Goal: Information Seeking & Learning: Find specific fact

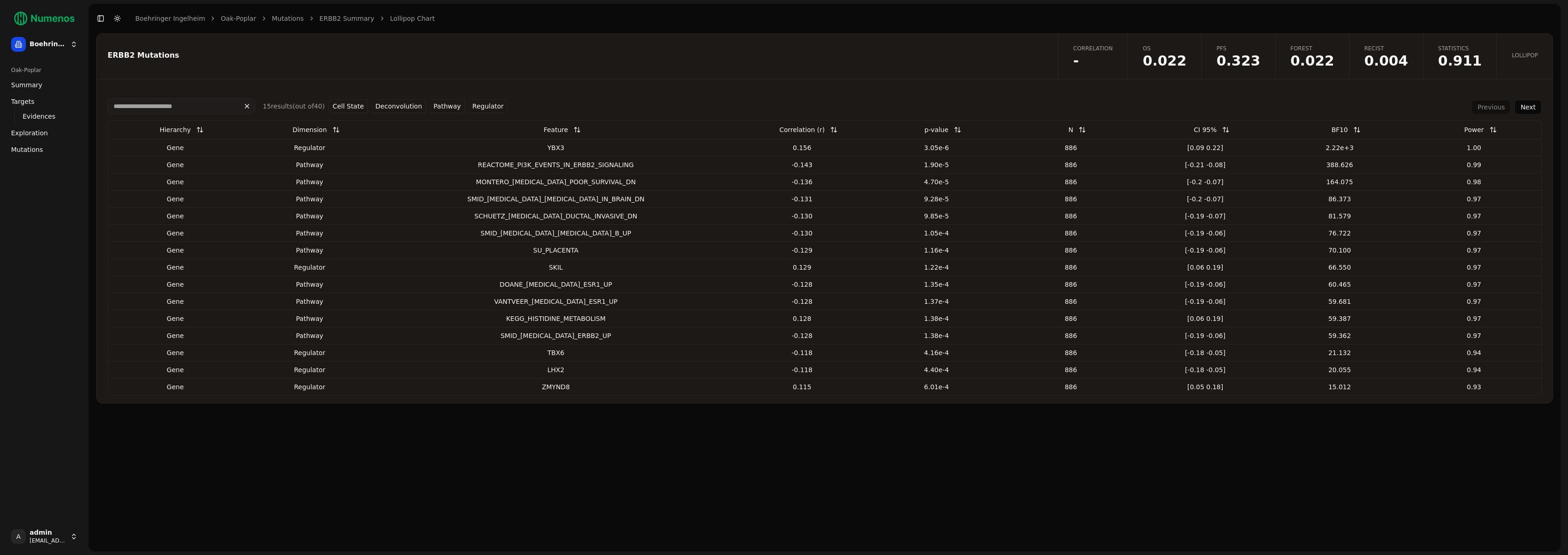
click at [334, 20] on link "ERBB2 Summary" at bounding box center [347, 18] width 55 height 9
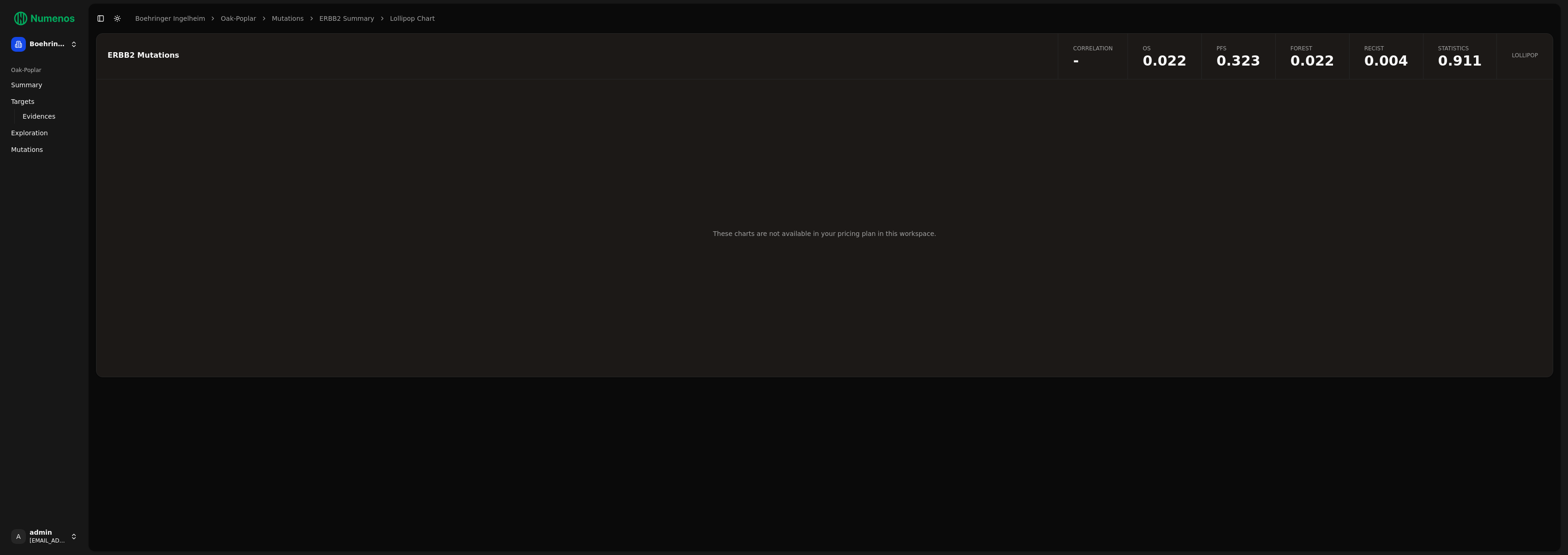
click at [329, 18] on link "ERBB2 Summary" at bounding box center [347, 18] width 55 height 9
click at [279, 19] on link "Mutations" at bounding box center [288, 18] width 32 height 9
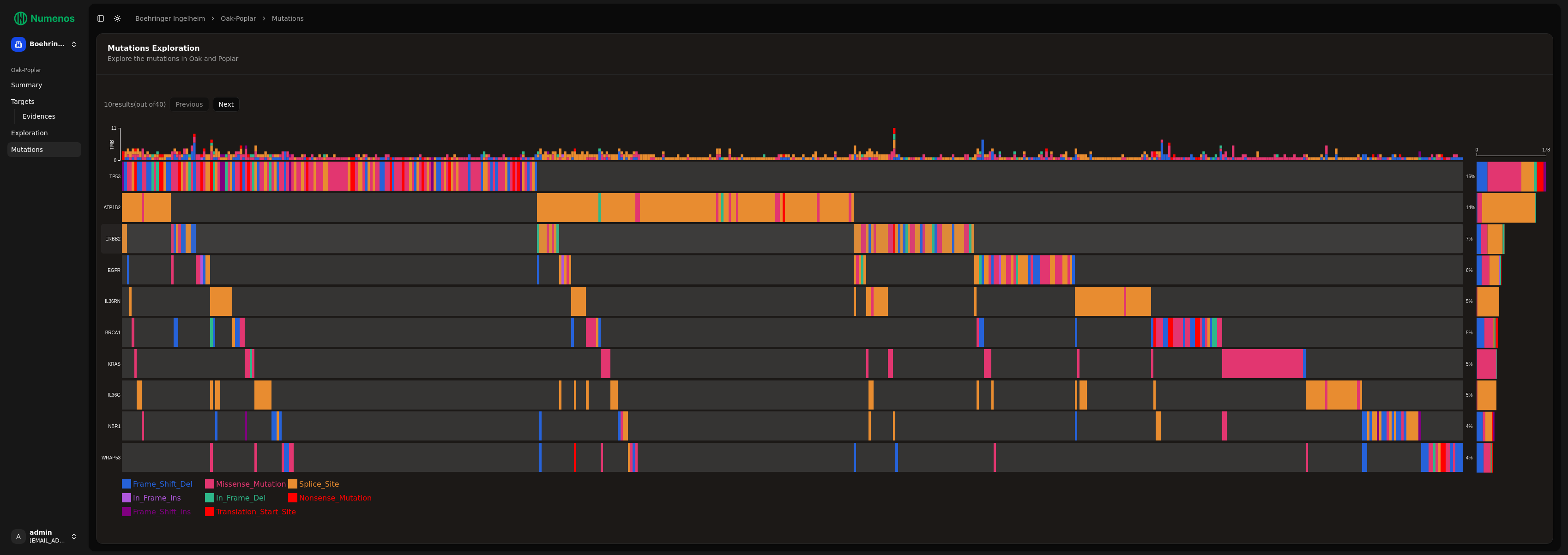
click at [168, 240] on rect at bounding box center [782, 239] width 1362 height 30
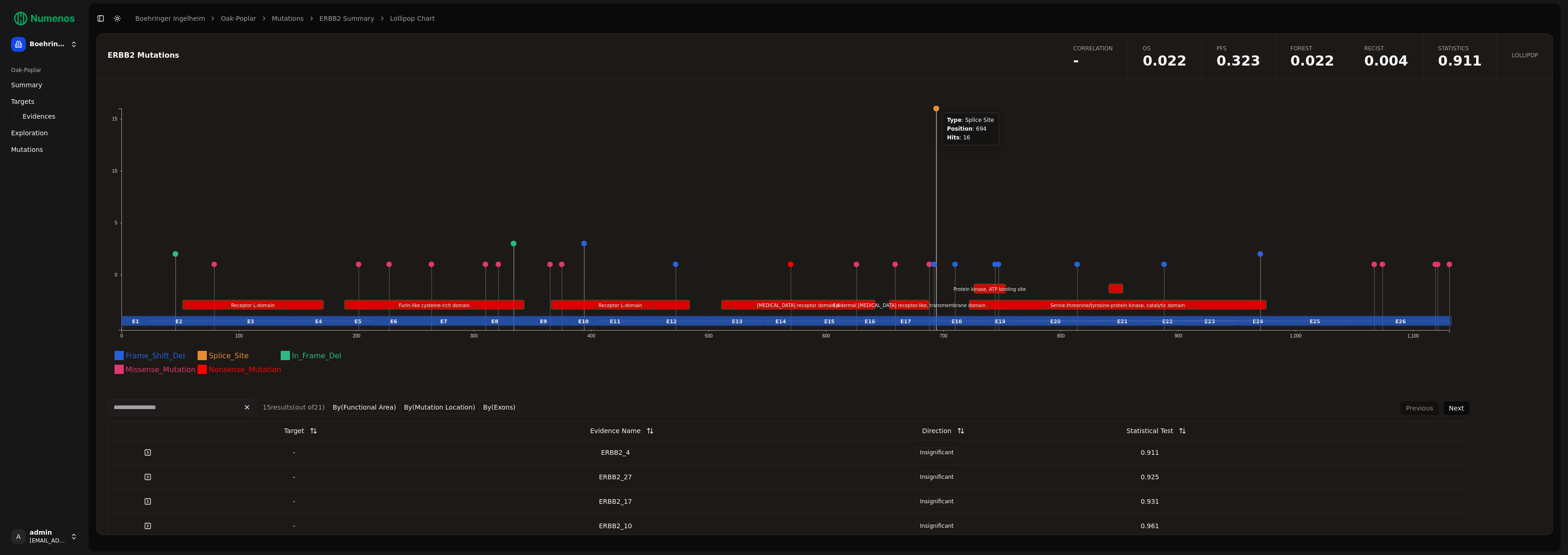
click at [937, 107] on circle at bounding box center [936, 108] width 6 height 6
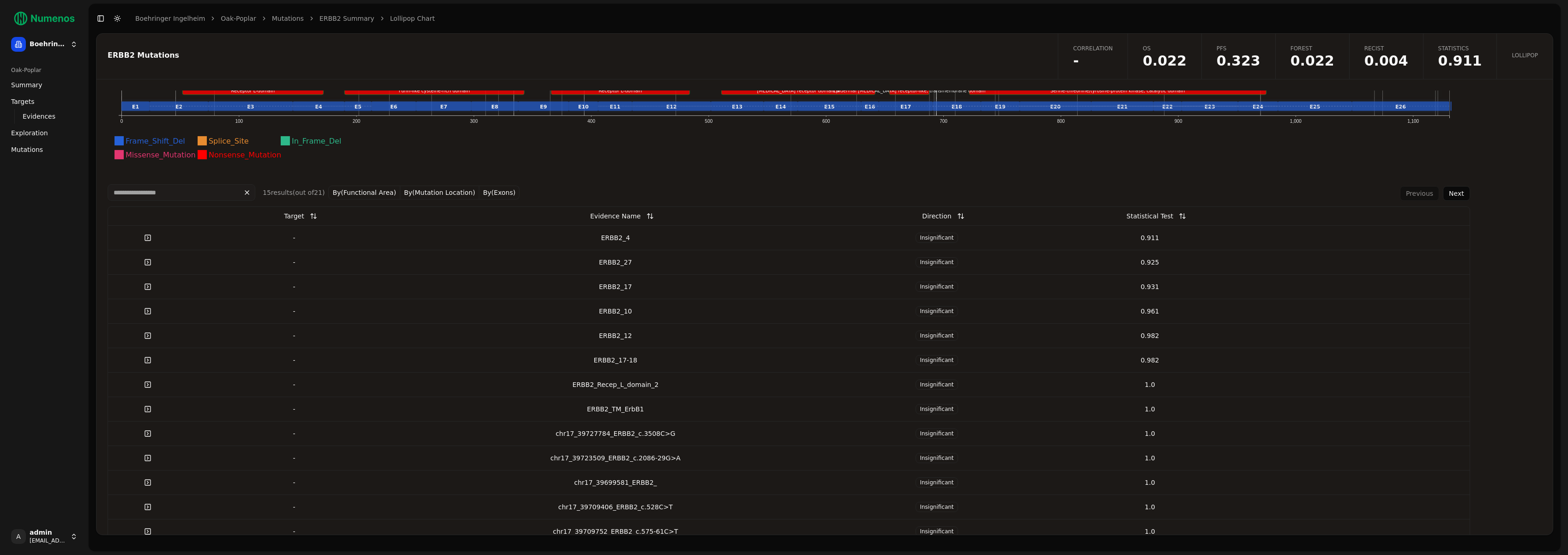
scroll to position [217, 0]
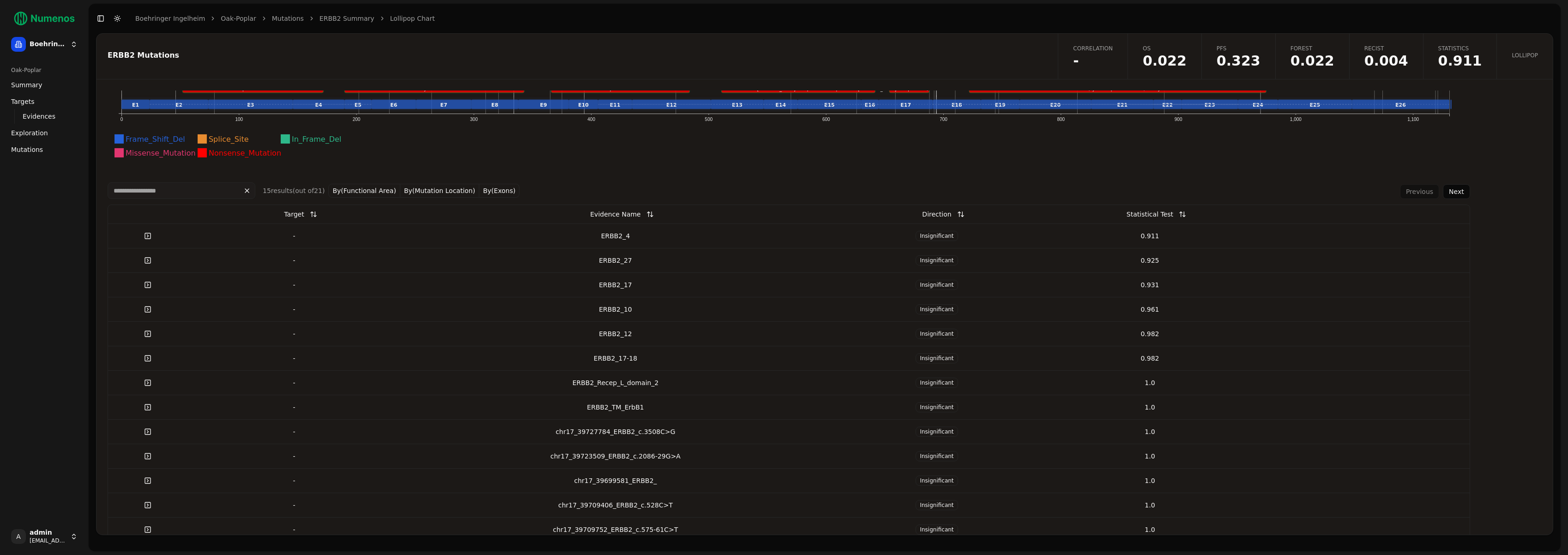
click at [150, 359] on link at bounding box center [148, 359] width 18 height 17
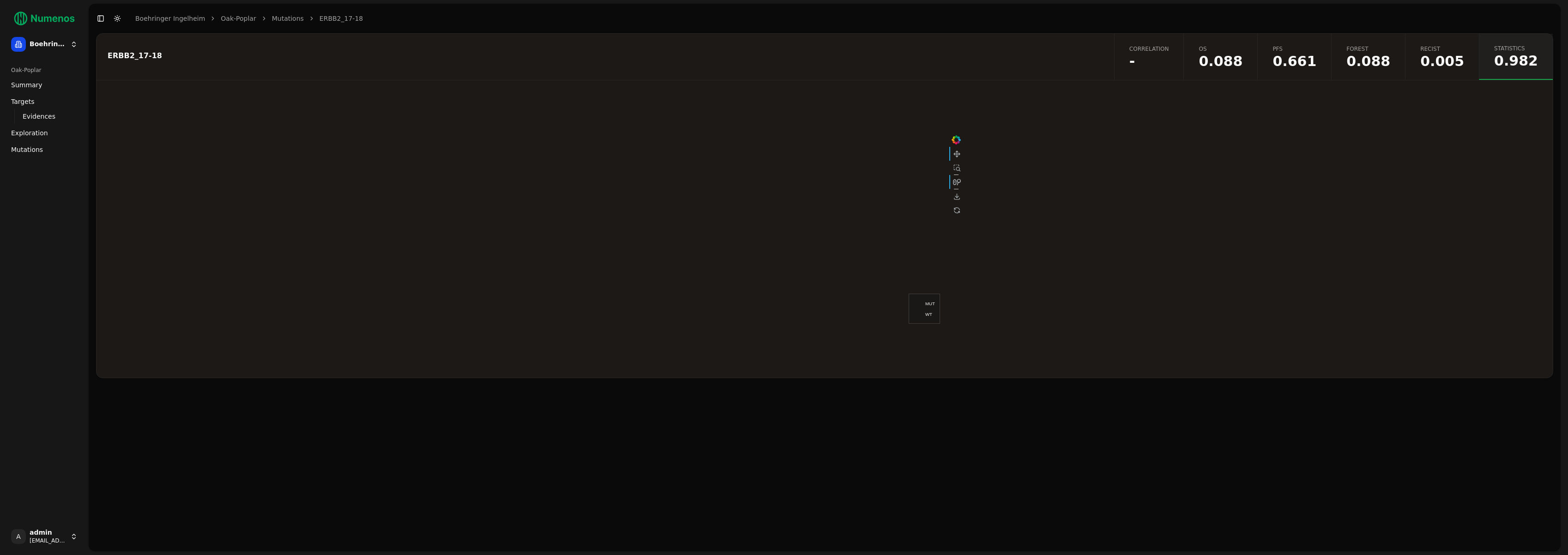
click at [1169, 54] on span "-" at bounding box center [1149, 61] width 40 height 14
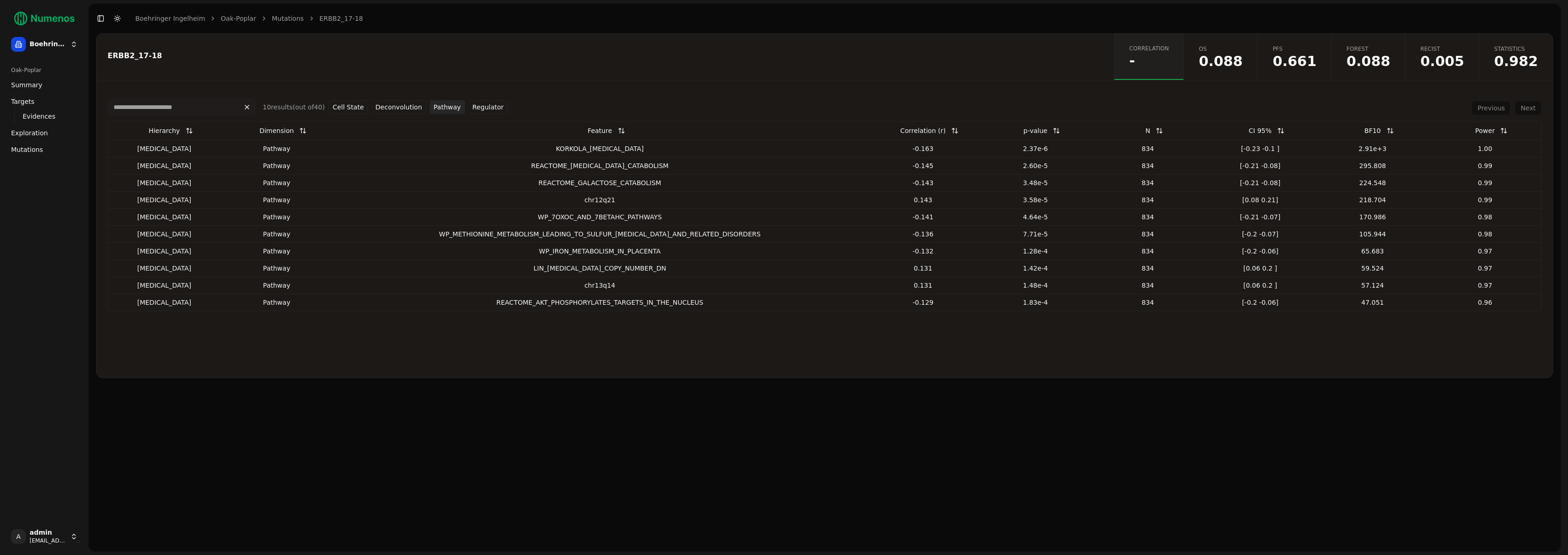
click at [486, 107] on button "Regulator" at bounding box center [488, 107] width 40 height 14
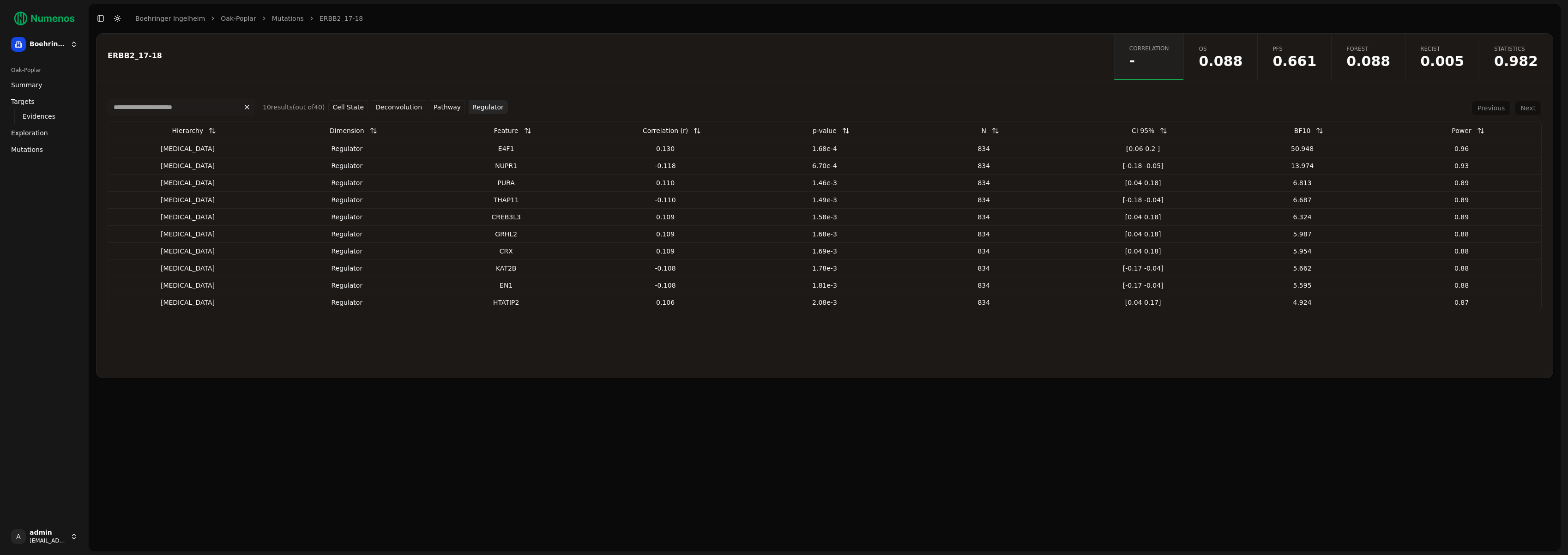
click at [508, 152] on div "E4F1" at bounding box center [506, 148] width 152 height 9
click at [508, 150] on div "E4F1" at bounding box center [506, 148] width 152 height 9
drag, startPoint x: 531, startPoint y: 152, endPoint x: 493, endPoint y: 150, distance: 38.1
click at [493, 150] on div "E4F1" at bounding box center [506, 148] width 152 height 9
copy div "E4F1"
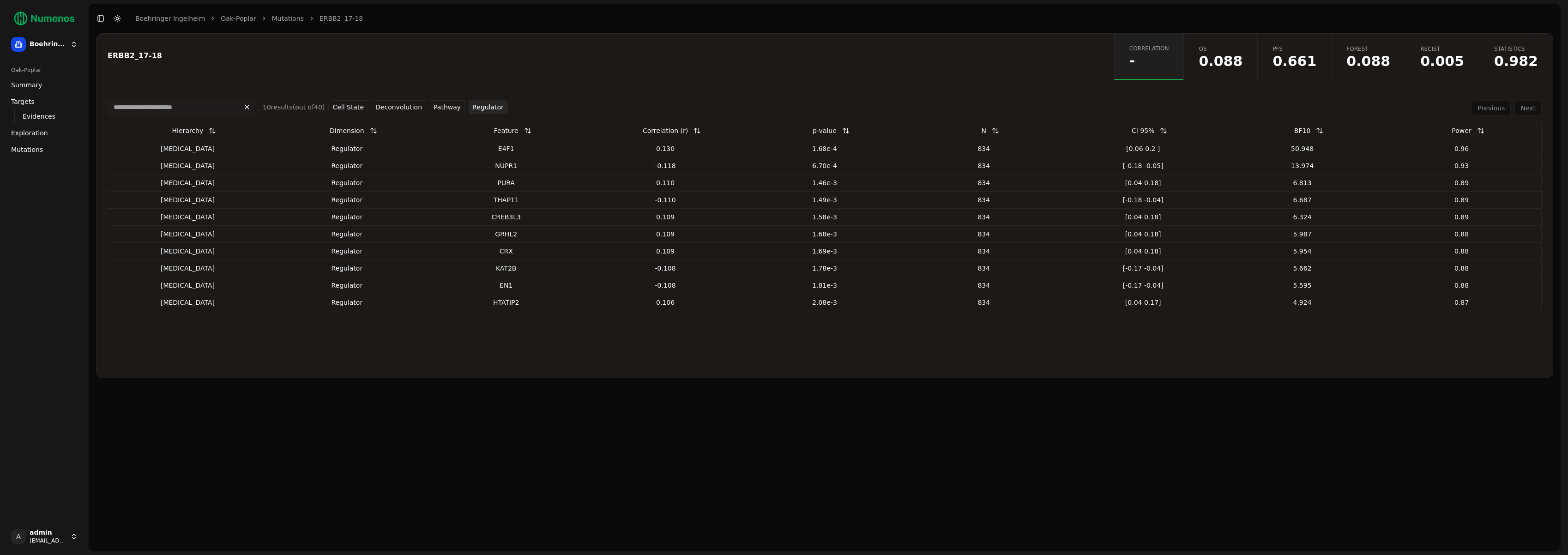
click at [507, 167] on div "NUPR1" at bounding box center [506, 166] width 152 height 9
copy div "NUPR1"
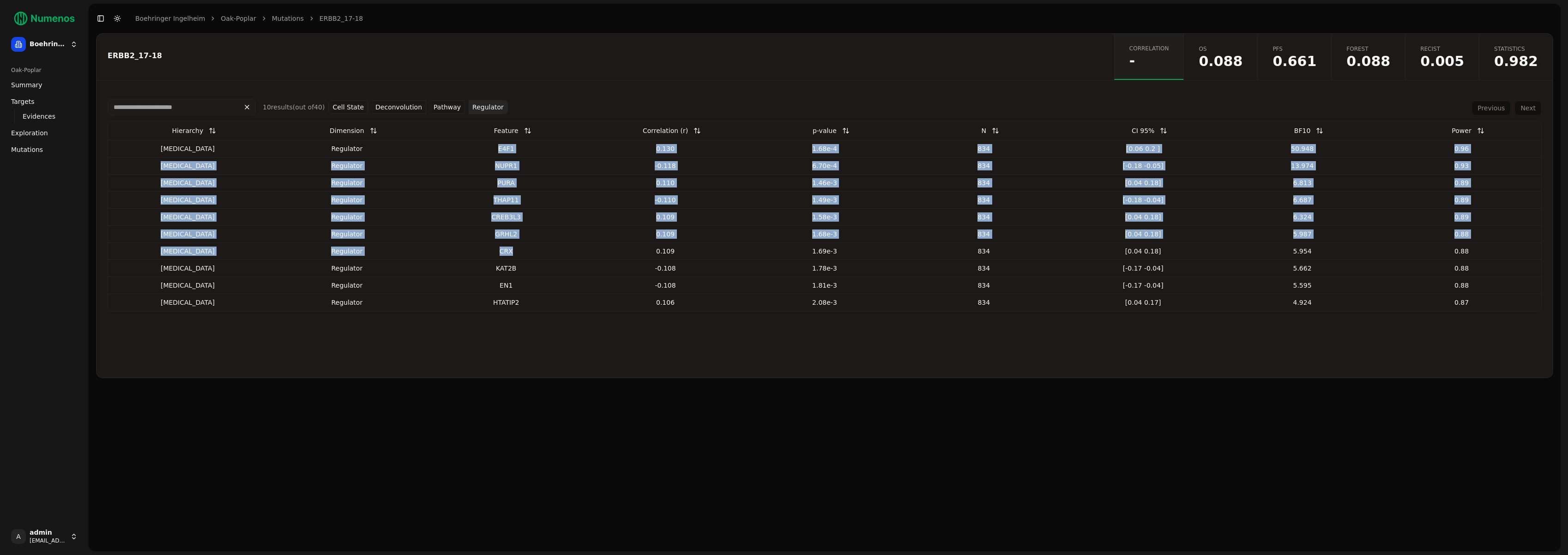
drag, startPoint x: 498, startPoint y: 147, endPoint x: 551, endPoint y: 229, distance: 97.6
click at [561, 250] on tbody "Exon regulator E4F1 0.130 1.68e-4 834 [0.06 0.2 ] 50.948 0.96 Exon regulator NU…" at bounding box center [825, 226] width 1433 height 171
click at [517, 158] on td "NUPR1" at bounding box center [506, 165] width 159 height 17
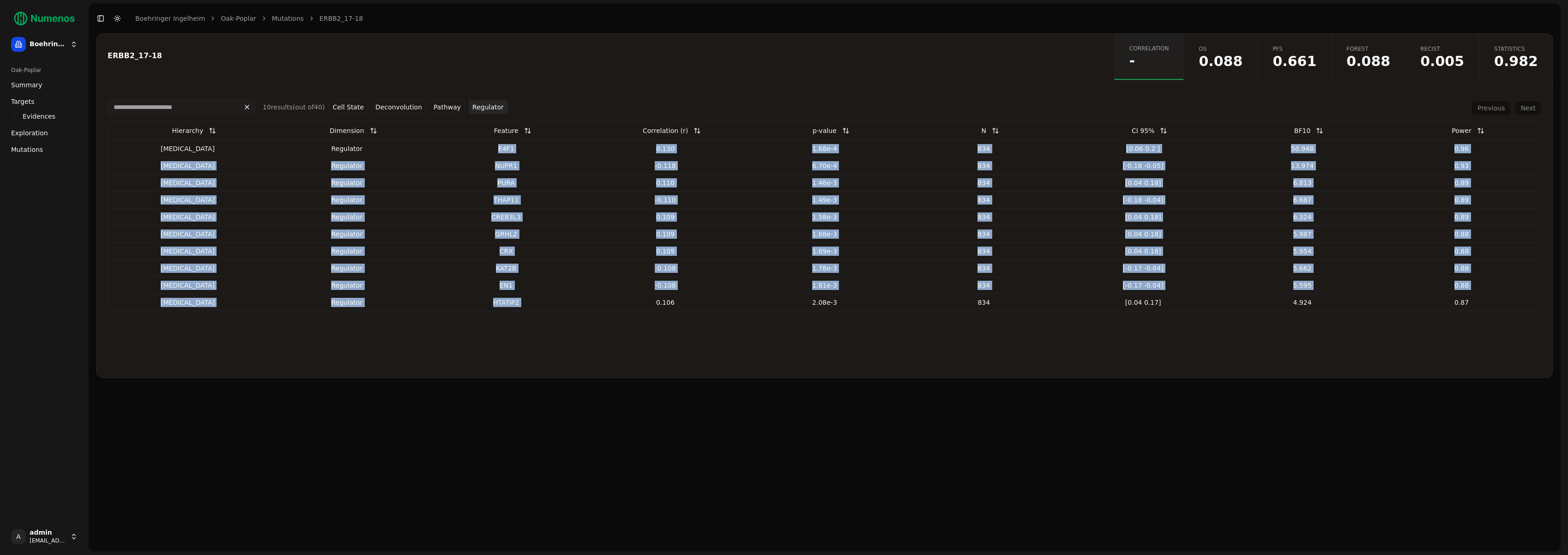
drag, startPoint x: 493, startPoint y: 148, endPoint x: 643, endPoint y: 300, distance: 213.6
click at [642, 300] on tbody "Exon regulator E4F1 0.130 1.68e-4 834 [0.06 0.2 ] 50.948 0.96 Exon regulator NU…" at bounding box center [825, 226] width 1433 height 171
copy tbody "E4F1 0.130 1.68e-4 834 [0.06 0.2 ] 50.948 0.96 Exon regulator NUPR1 -0.118 6.70…"
